Goal: Information Seeking & Learning: Learn about a topic

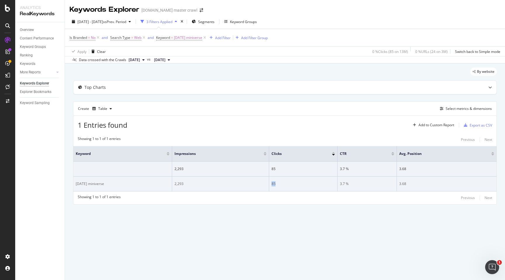
click at [275, 188] on td "85" at bounding box center [303, 184] width 68 height 15
click at [96, 185] on div "[DATE] miniverse" at bounding box center [123, 183] width 94 height 5
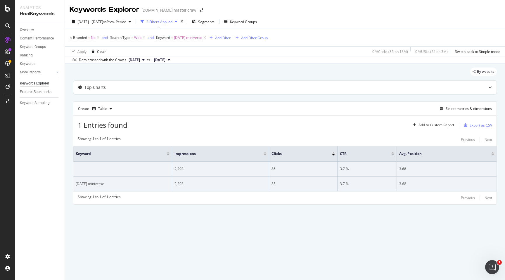
click at [96, 185] on div "[DATE] miniverse" at bounding box center [123, 183] width 94 height 5
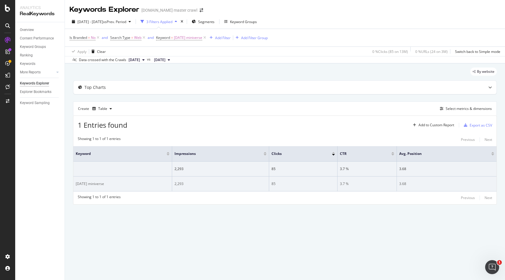
click at [96, 185] on div "[DATE] miniverse" at bounding box center [123, 183] width 94 height 5
click at [96, 185] on div "halloween miniverse" at bounding box center [123, 183] width 94 height 5
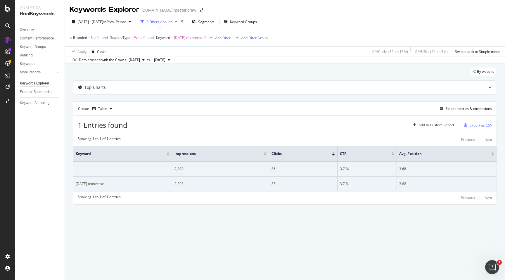
click at [96, 185] on div "halloween miniverse" at bounding box center [123, 183] width 94 height 5
drag, startPoint x: 175, startPoint y: 183, endPoint x: 183, endPoint y: 183, distance: 7.6
click at [183, 183] on div "2,293" at bounding box center [220, 183] width 92 height 5
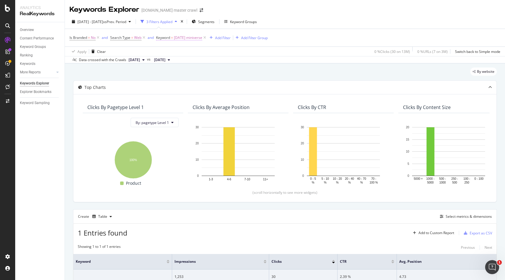
click at [193, 38] on span "[DATE] miniverse" at bounding box center [188, 38] width 28 height 8
click at [178, 59] on input "[DATE] miniverse" at bounding box center [189, 62] width 55 height 9
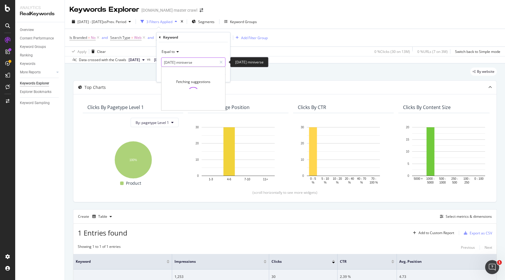
click at [178, 59] on input "[DATE] miniverse" at bounding box center [189, 62] width 55 height 9
paste input "[PERSON_NAME] [PERSON_NAME] mix"
type input "[PERSON_NAME] [PERSON_NAME] mix"
click at [225, 74] on div "Equal to betty crocker brownie mix betty crocker brownie mix Fetching suggestio…" at bounding box center [194, 62] width 74 height 40
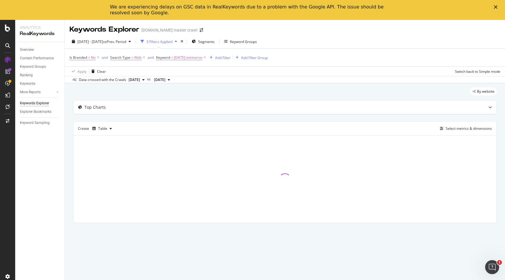
click at [496, 4] on div "We are experiencing delays on GSC data in RealKeywords due to a problem with th…" at bounding box center [252, 9] width 505 height 15
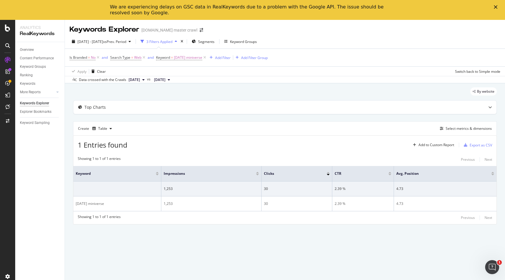
click at [495, 6] on icon "Close" at bounding box center [496, 7] width 4 height 4
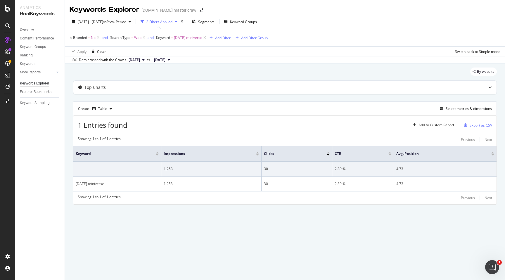
click at [180, 34] on span "[DATE] miniverse" at bounding box center [188, 38] width 28 height 8
click at [180, 56] on div "Equal to" at bounding box center [193, 51] width 64 height 9
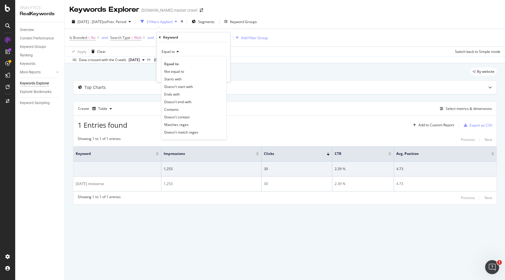
click at [180, 56] on div "Equal to Not equal to Starts with Doesn't start with Ends with Doesn't end with…" at bounding box center [193, 98] width 65 height 84
click at [189, 44] on div "Equal to Equal to Not equal to Starts with Doesn't start with Ends with Doesn't…" at bounding box center [194, 62] width 74 height 40
click at [193, 45] on div "Equal to Equal to Not equal to Starts with Doesn't start with Ends with Doesn't…" at bounding box center [194, 62] width 74 height 40
click at [193, 40] on div "Keyword" at bounding box center [193, 37] width 69 height 10
click at [208, 40] on div "Keyword" at bounding box center [193, 37] width 69 height 10
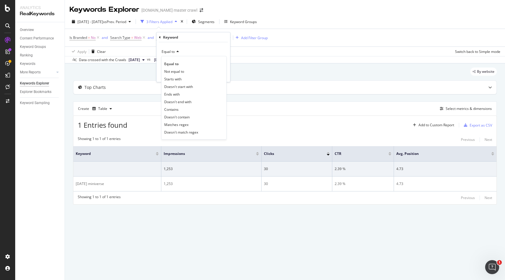
click at [203, 48] on div "Equal to" at bounding box center [193, 51] width 64 height 9
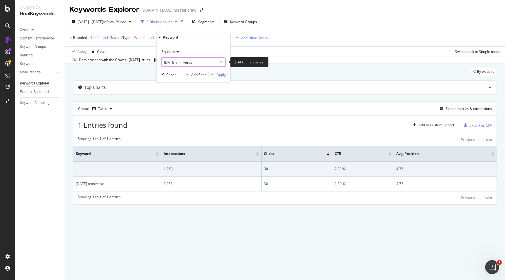
click at [184, 63] on input "[DATE] miniverse" at bounding box center [189, 62] width 55 height 9
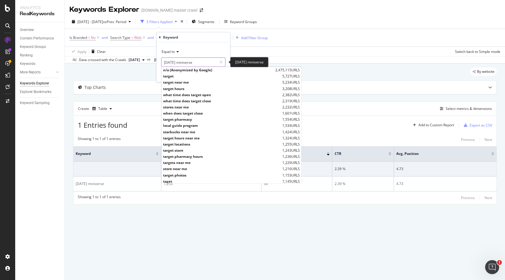
click at [184, 63] on input "[DATE] miniverse" at bounding box center [189, 62] width 55 height 9
paste input "[PERSON_NAME] [PERSON_NAME] mix"
type input "[PERSON_NAME] [PERSON_NAME] mix"
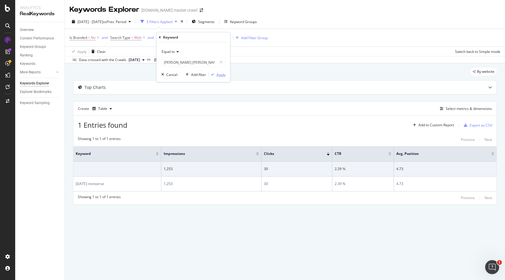
click at [219, 75] on div "Apply" at bounding box center [221, 74] width 9 height 5
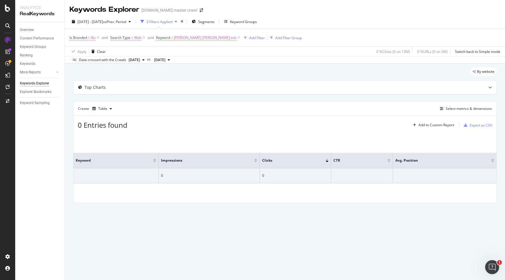
click at [191, 38] on span "[PERSON_NAME] [PERSON_NAME] mix" at bounding box center [205, 38] width 63 height 8
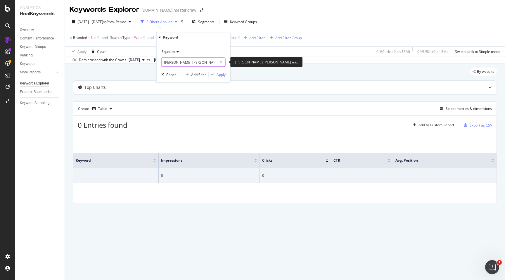
click at [184, 58] on input "[PERSON_NAME] [PERSON_NAME] mix" at bounding box center [189, 62] width 55 height 9
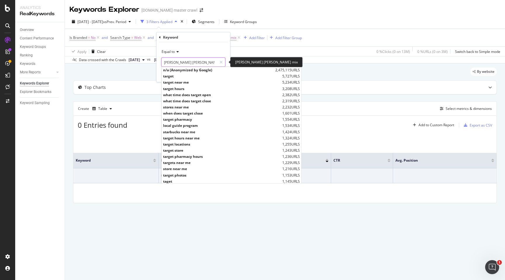
paste input "krypto dog costume"
type input "krypto dog costume"
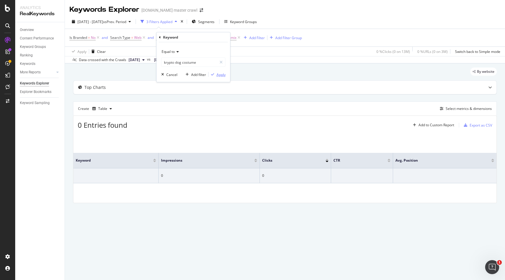
click at [219, 72] on div "Apply" at bounding box center [221, 74] width 9 height 5
click at [191, 39] on span "krypto dog costume" at bounding box center [190, 38] width 32 height 8
click at [181, 57] on div "Equal to krypto dog costume krypto dog costume" at bounding box center [193, 57] width 64 height 20
click at [177, 63] on input "krypto dog costume" at bounding box center [189, 62] width 55 height 9
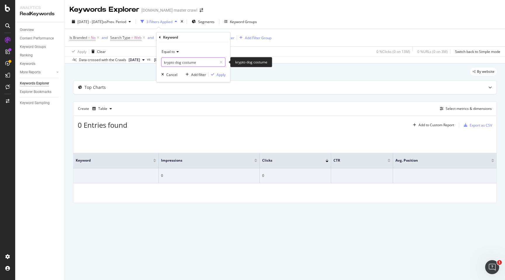
click at [177, 63] on input "krypto dog costume" at bounding box center [189, 62] width 55 height 9
paste input "halloween minivers"
type input "halloween miniverse"
click at [221, 75] on div "Apply" at bounding box center [221, 74] width 9 height 5
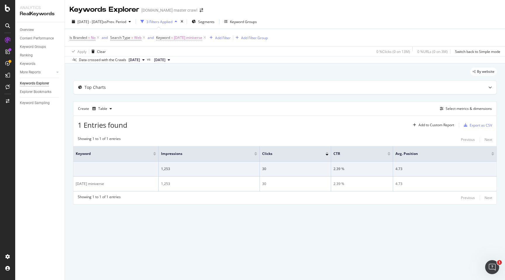
click at [186, 36] on span "halloween miniverse" at bounding box center [188, 38] width 28 height 8
click at [180, 62] on input "halloween miniverse" at bounding box center [189, 62] width 55 height 9
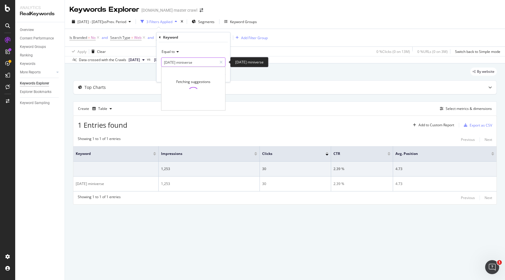
click at [180, 62] on input "halloween miniverse" at bounding box center [189, 62] width 55 height 9
paste input "skeleton rubber duck"
type input "skeleton rubber duck"
click at [219, 77] on div "Apply" at bounding box center [221, 74] width 9 height 5
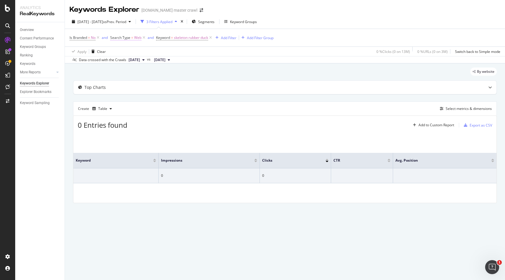
click at [127, 37] on span "Search Type" at bounding box center [120, 37] width 20 height 5
click at [128, 51] on span "Equal to" at bounding box center [122, 51] width 13 height 5
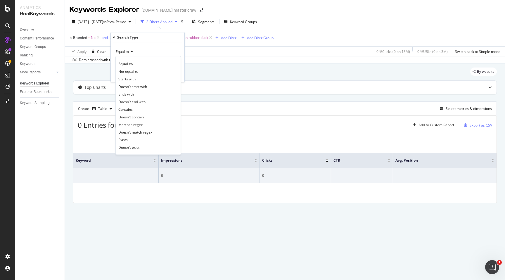
click at [128, 51] on span "Equal to" at bounding box center [122, 51] width 13 height 5
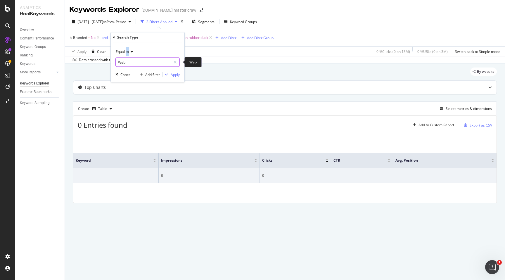
click at [134, 59] on input "Web" at bounding box center [143, 62] width 55 height 9
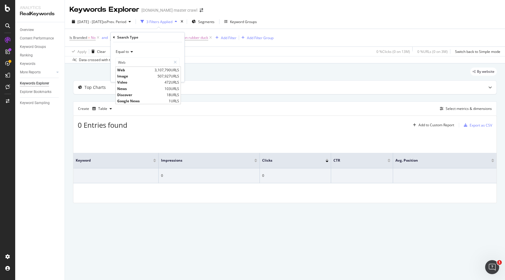
click at [147, 45] on div "Equal to Web WEB Web 3,107,790 URLS Image 507,927 URLS Video 472 URLS News 103 …" at bounding box center [148, 62] width 74 height 40
click at [147, 45] on div "Equal to Web WEB Cancel Add filter Apply" at bounding box center [148, 62] width 74 height 40
click at [127, 74] on div "Cancel" at bounding box center [125, 74] width 11 height 5
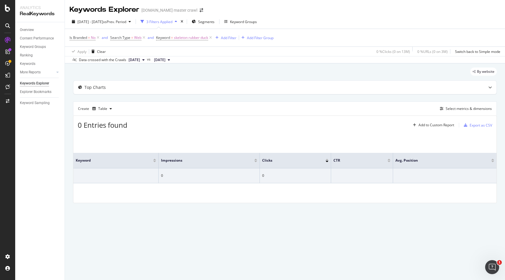
click at [167, 68] on div "By website" at bounding box center [285, 74] width 424 height 13
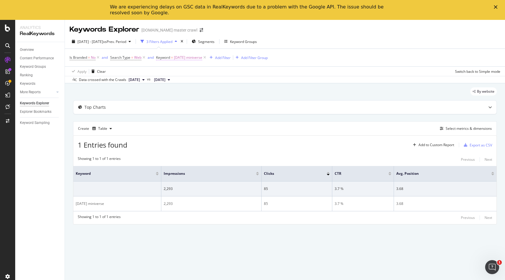
click at [180, 58] on span "[DATE] miniverse" at bounding box center [188, 57] width 28 height 8
click at [185, 83] on input "[DATE] miniverse" at bounding box center [189, 81] width 55 height 9
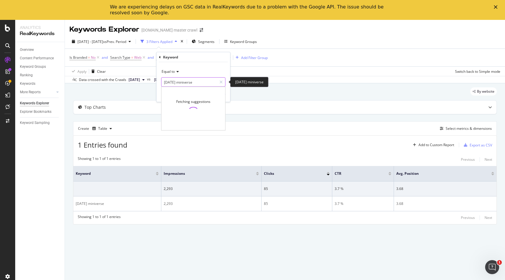
click at [185, 83] on input "[DATE] miniverse" at bounding box center [189, 81] width 55 height 9
paste input "[PERSON_NAME] [PERSON_NAME] mix"
type input "[PERSON_NAME] [PERSON_NAME] mix"
click at [228, 97] on div "Equal to betty crocker brownie mix betty crocker brownie mix Fetching suggestio…" at bounding box center [194, 82] width 74 height 40
click at [221, 97] on button "Apply" at bounding box center [217, 94] width 17 height 6
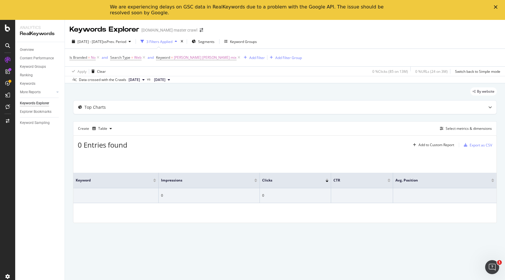
click at [495, 5] on div "We are experiencing delays on GSC data in RealKeywords due to a problem with th…" at bounding box center [252, 9] width 505 height 15
click at [498, 6] on div "Close" at bounding box center [497, 7] width 6 height 4
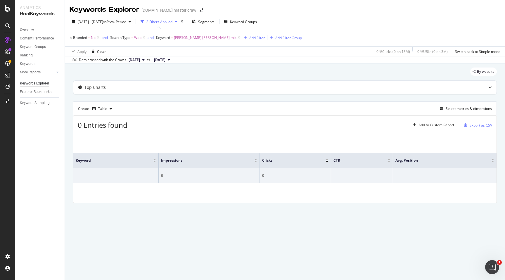
click at [175, 37] on span "[PERSON_NAME] [PERSON_NAME] mix" at bounding box center [205, 38] width 63 height 8
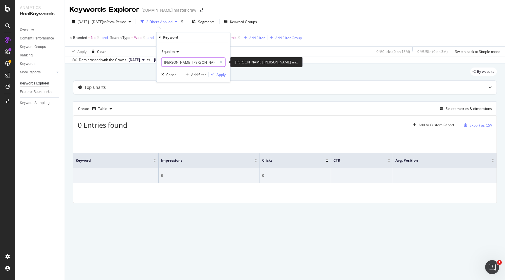
click at [181, 60] on input "[PERSON_NAME] [PERSON_NAME] mix" at bounding box center [189, 62] width 55 height 9
paste input "krypto dog costume"
type input "krypto dog costume"
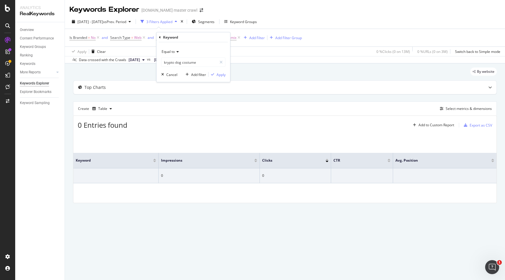
click at [210, 45] on div "Equal to krypto dog costume krypto dog costume Cancel Add filter Apply" at bounding box center [194, 62] width 74 height 40
click at [220, 76] on div "Apply" at bounding box center [221, 74] width 9 height 5
click at [191, 40] on span "krypto dog costume" at bounding box center [190, 38] width 32 height 8
click at [184, 60] on input "krypto dog costume" at bounding box center [189, 62] width 55 height 9
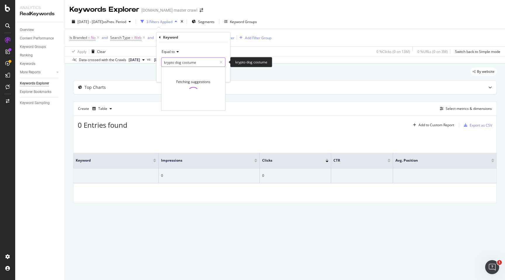
click at [184, 60] on input "krypto dog costume" at bounding box center [189, 62] width 55 height 9
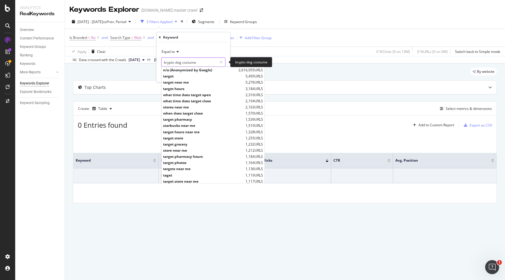
paste input "skeleton rubber duck"
type input "skeleton rubber duck"
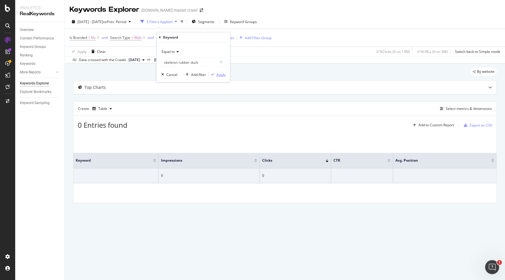
click at [217, 73] on div "Apply" at bounding box center [221, 74] width 9 height 5
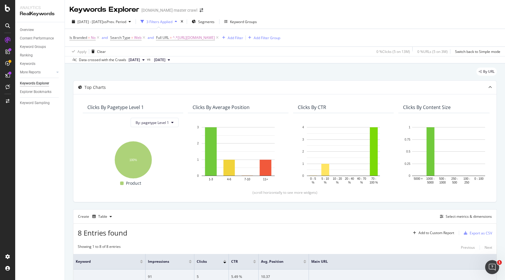
scroll to position [209, 0]
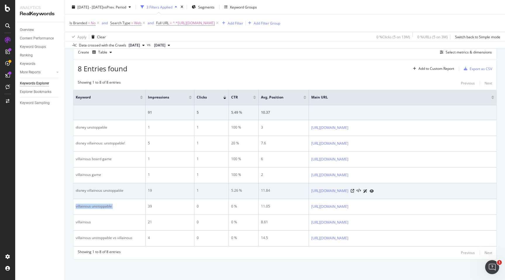
click at [123, 188] on div "disney villainous unstoppable" at bounding box center [109, 190] width 67 height 5
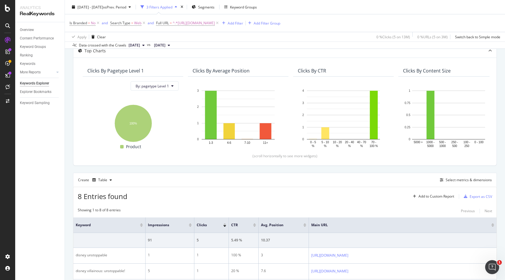
scroll to position [0, 0]
